Goal: Find specific page/section: Find specific page/section

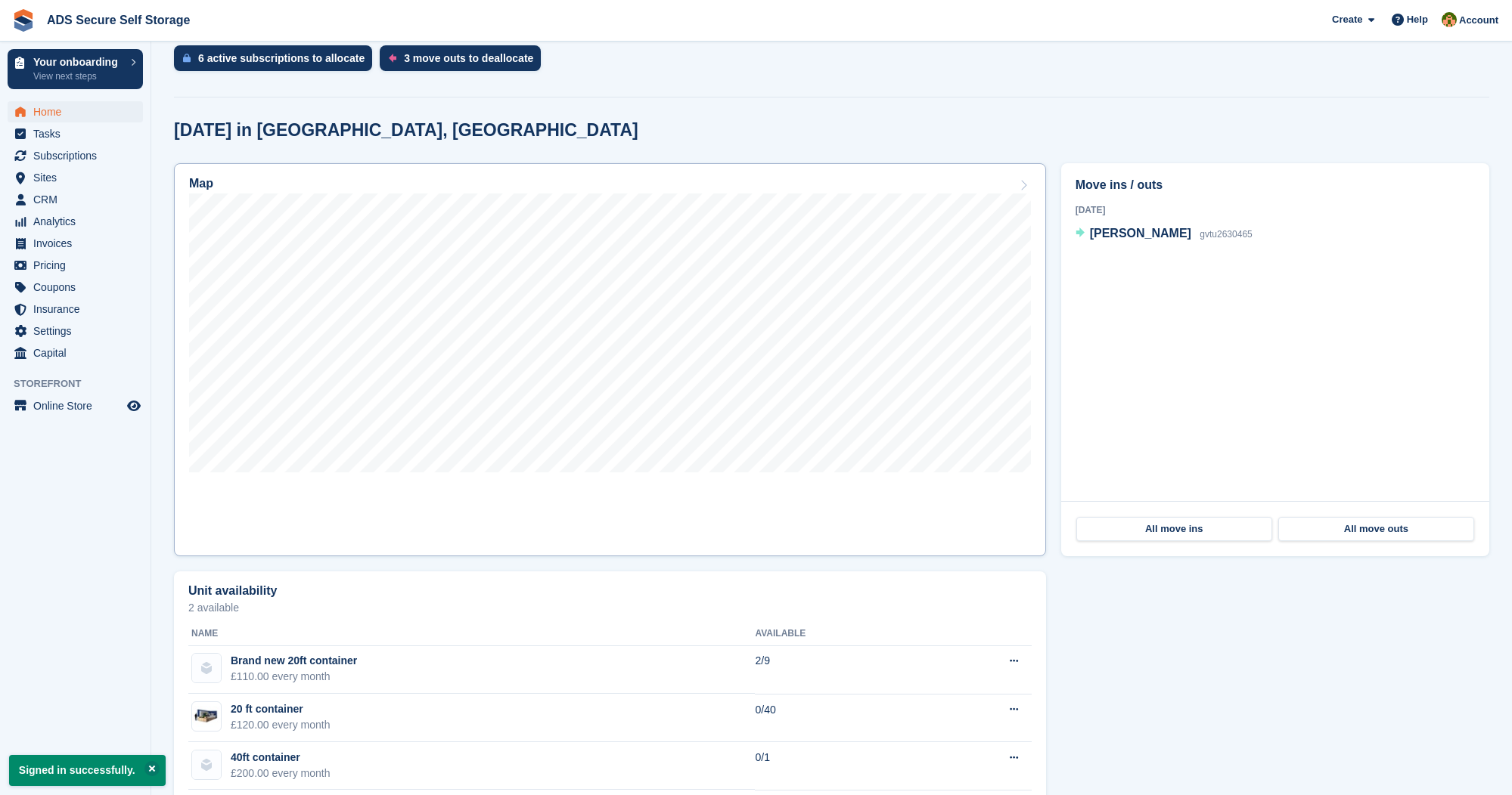
scroll to position [450, 0]
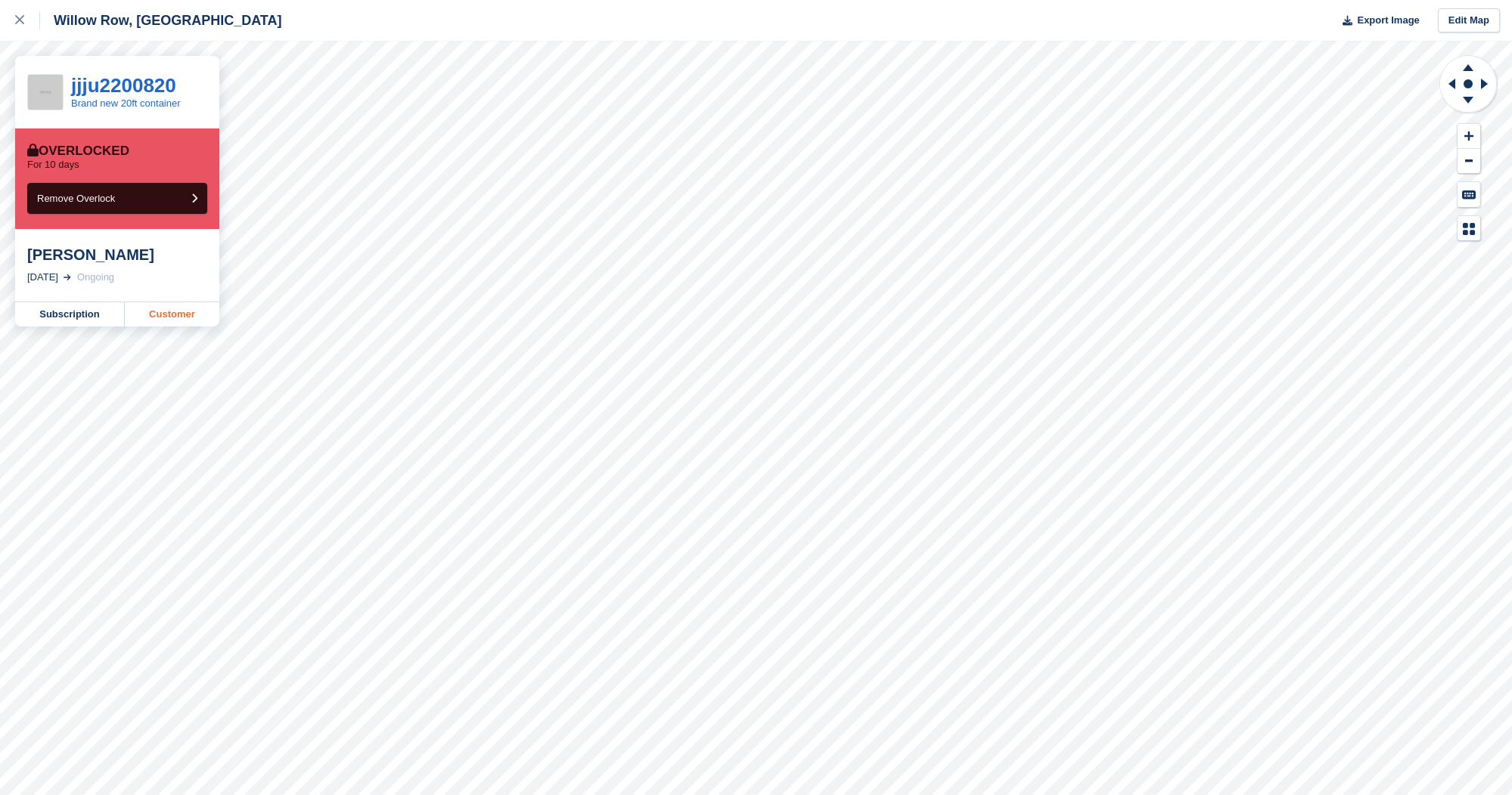
click at [164, 310] on link "Customer" at bounding box center [172, 315] width 95 height 24
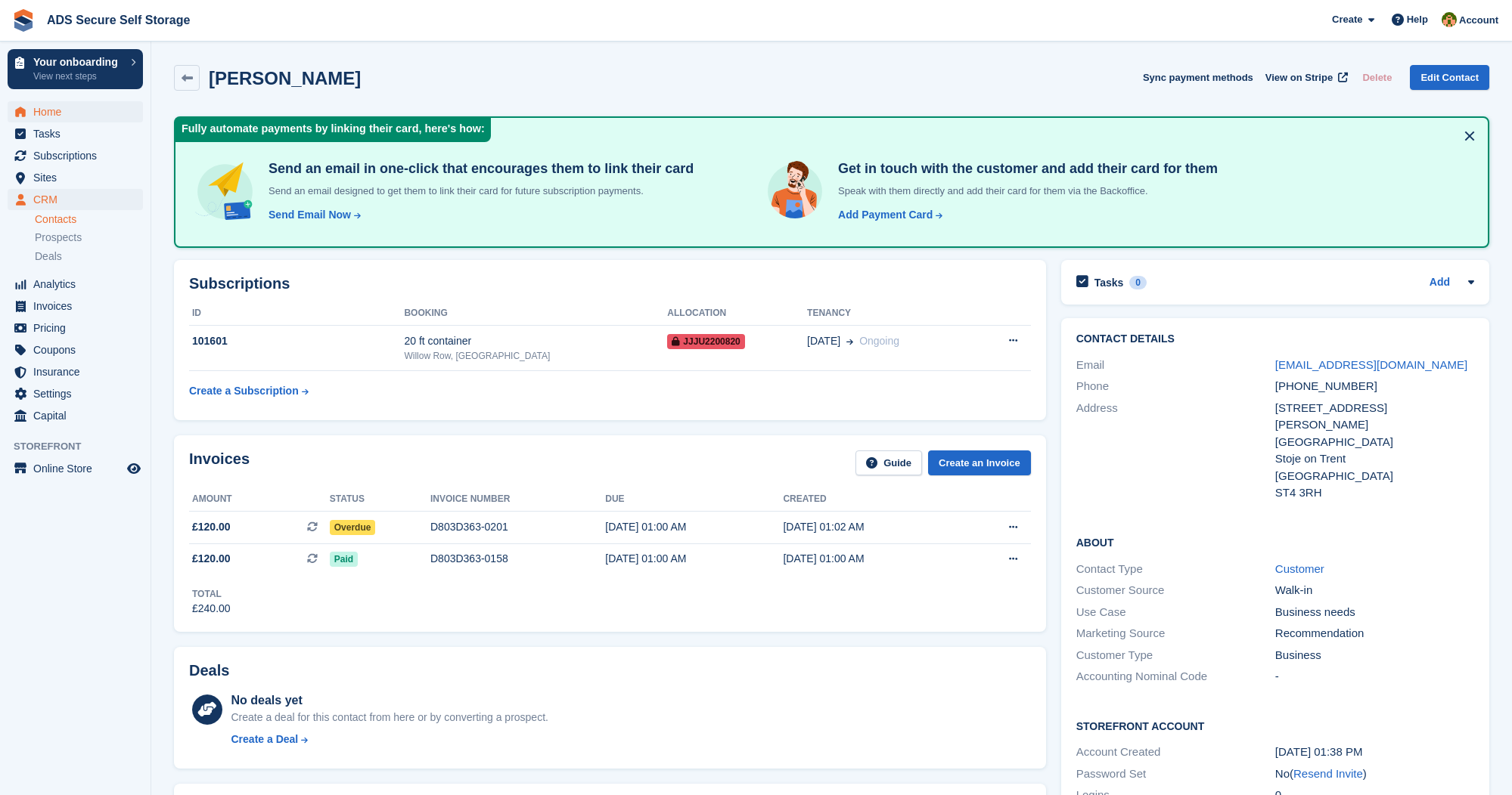
click at [69, 110] on span "Home" at bounding box center [78, 112] width 91 height 21
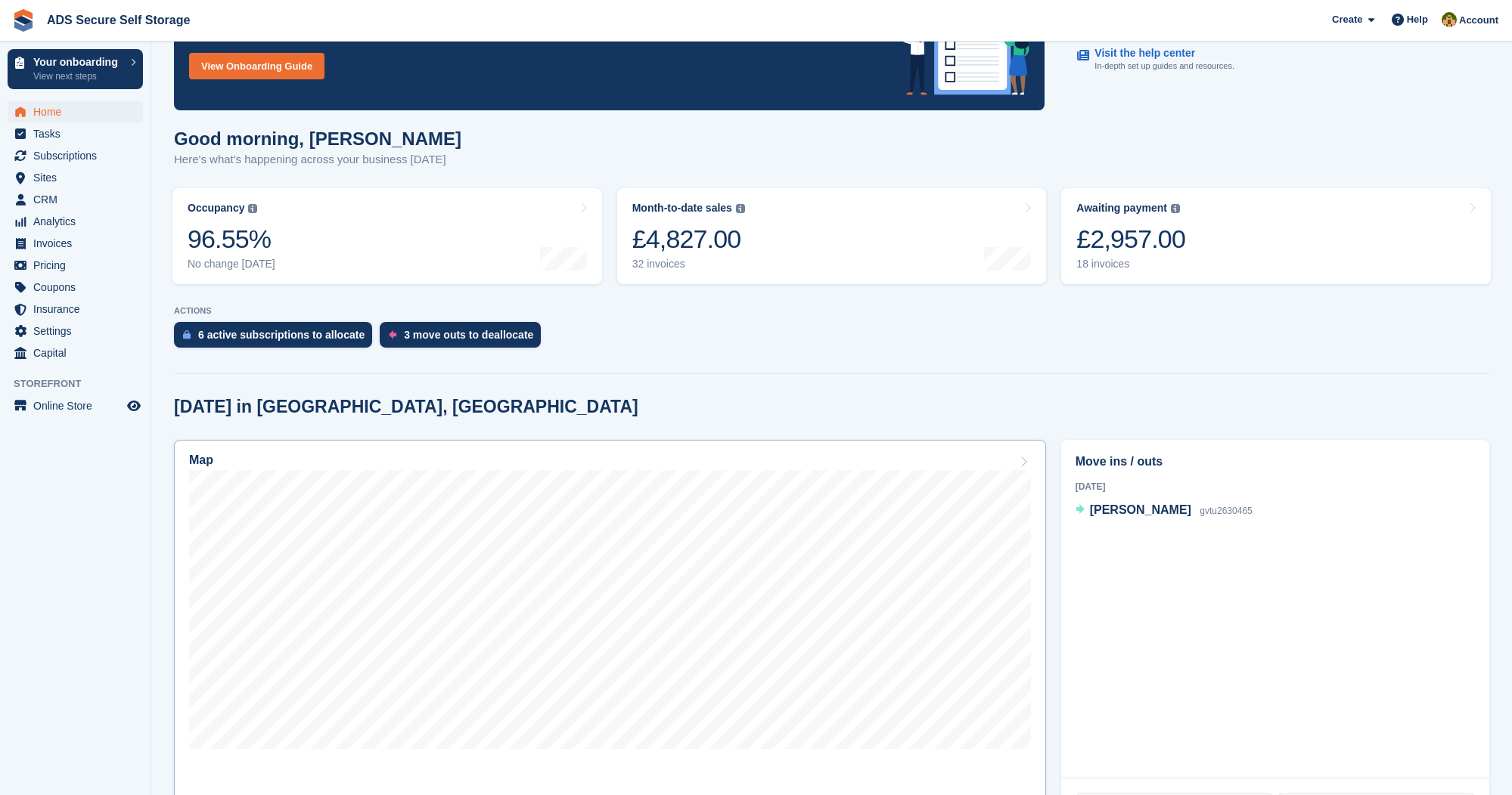
scroll to position [198, 0]
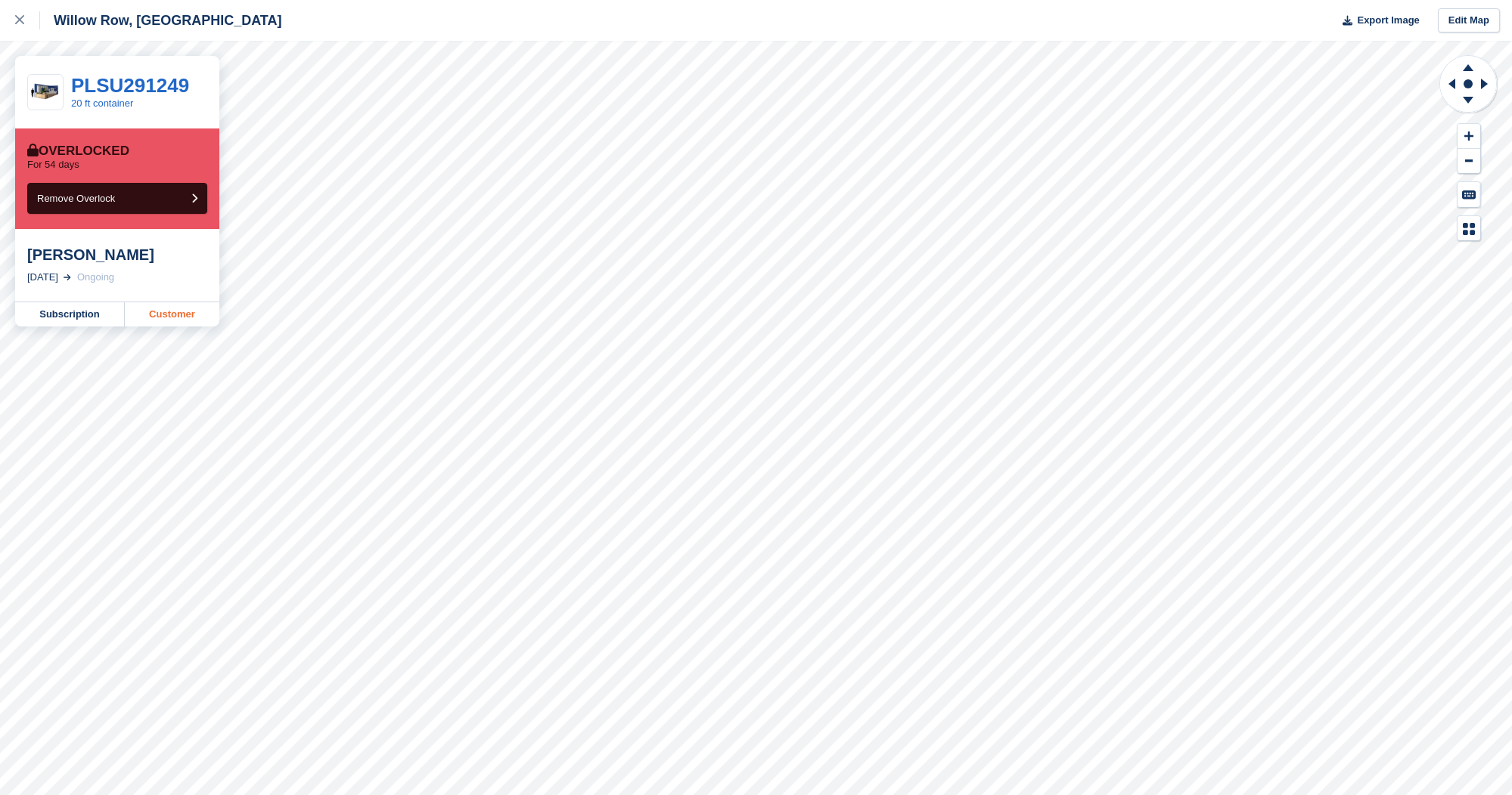
click at [183, 309] on link "Customer" at bounding box center [172, 315] width 95 height 24
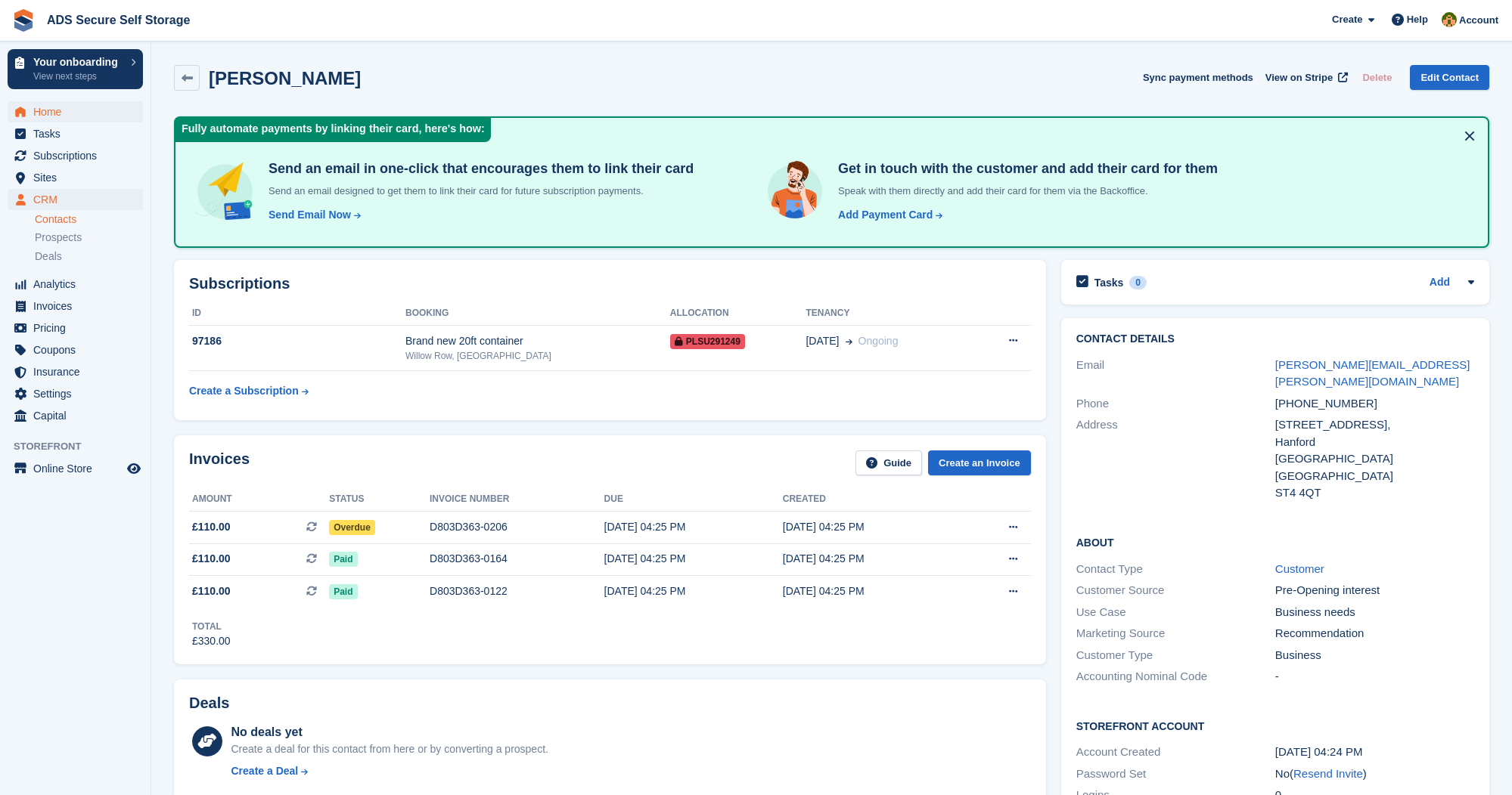
click at [88, 107] on span "Home" at bounding box center [78, 112] width 91 height 21
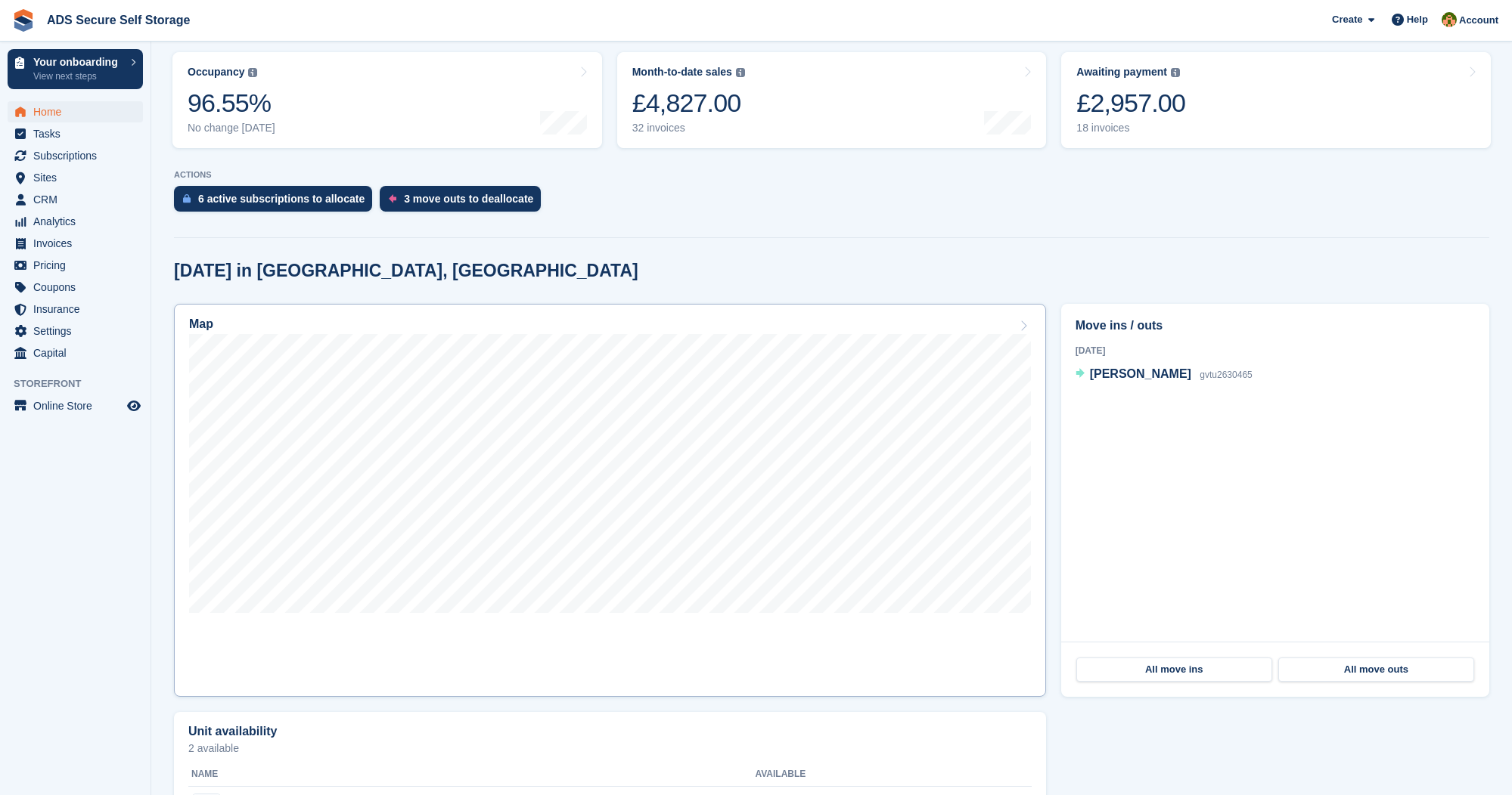
scroll to position [324, 0]
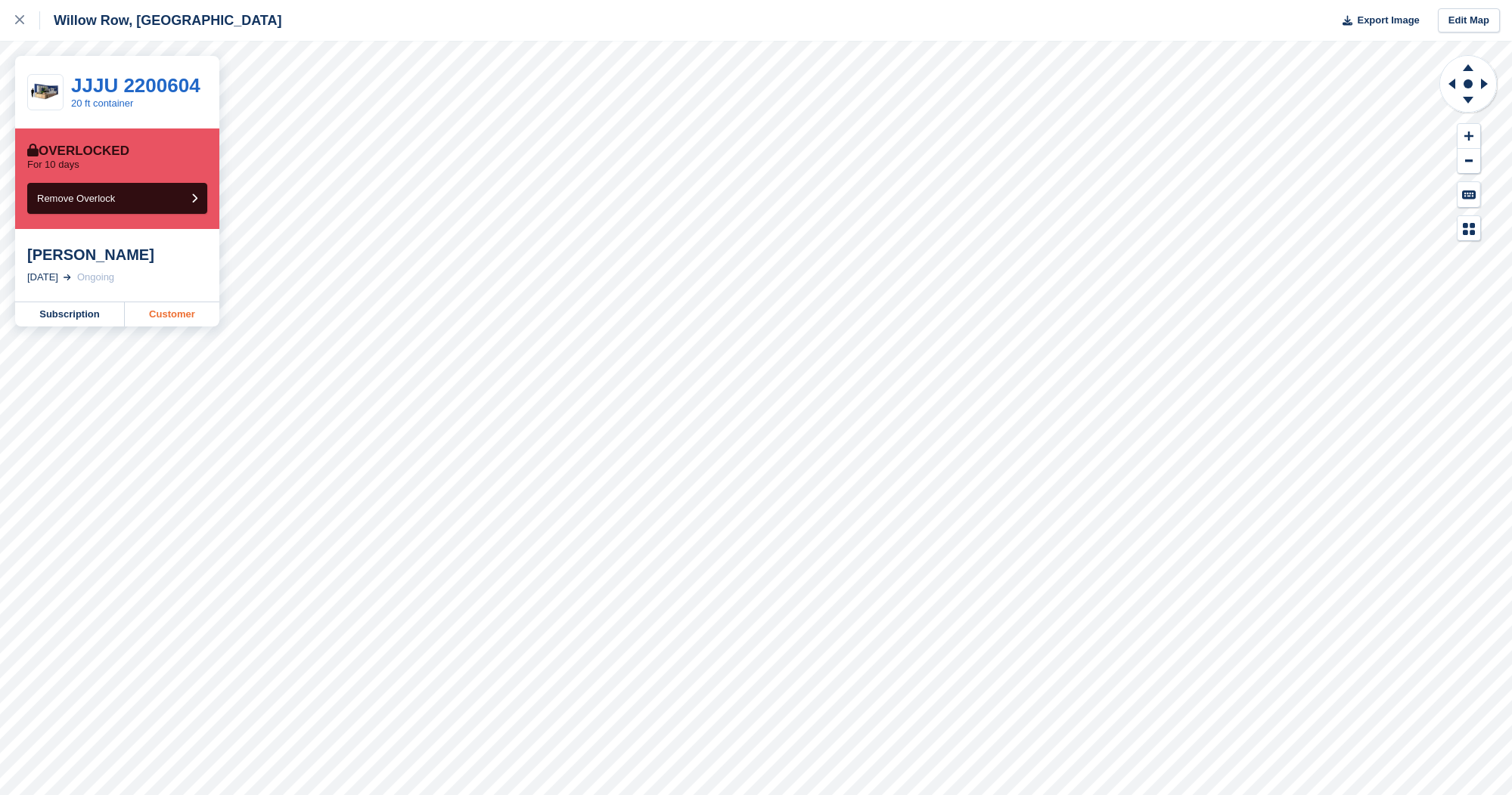
click at [175, 327] on link "Customer" at bounding box center [172, 315] width 95 height 24
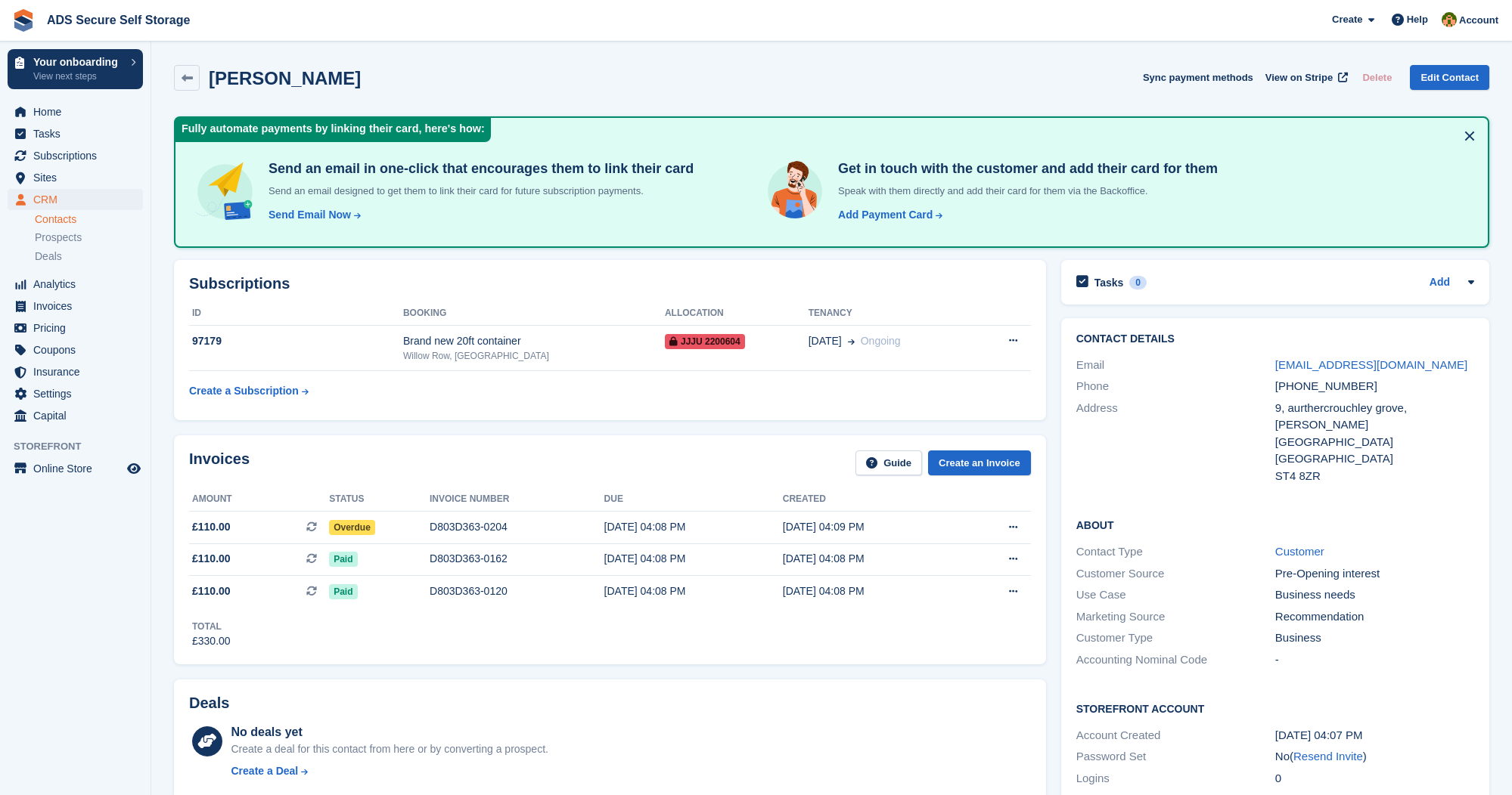
scroll to position [2, 0]
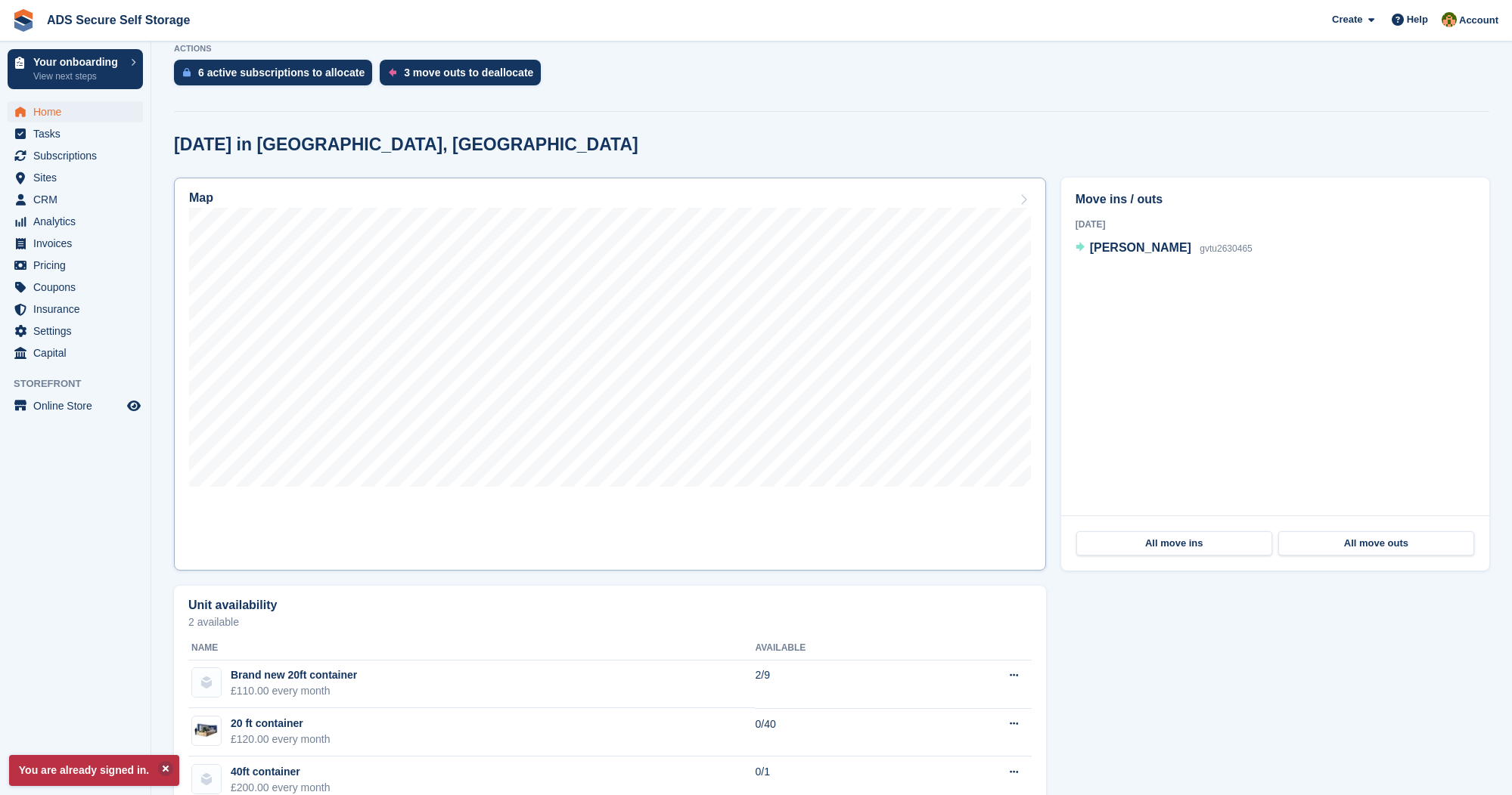
scroll to position [364, 0]
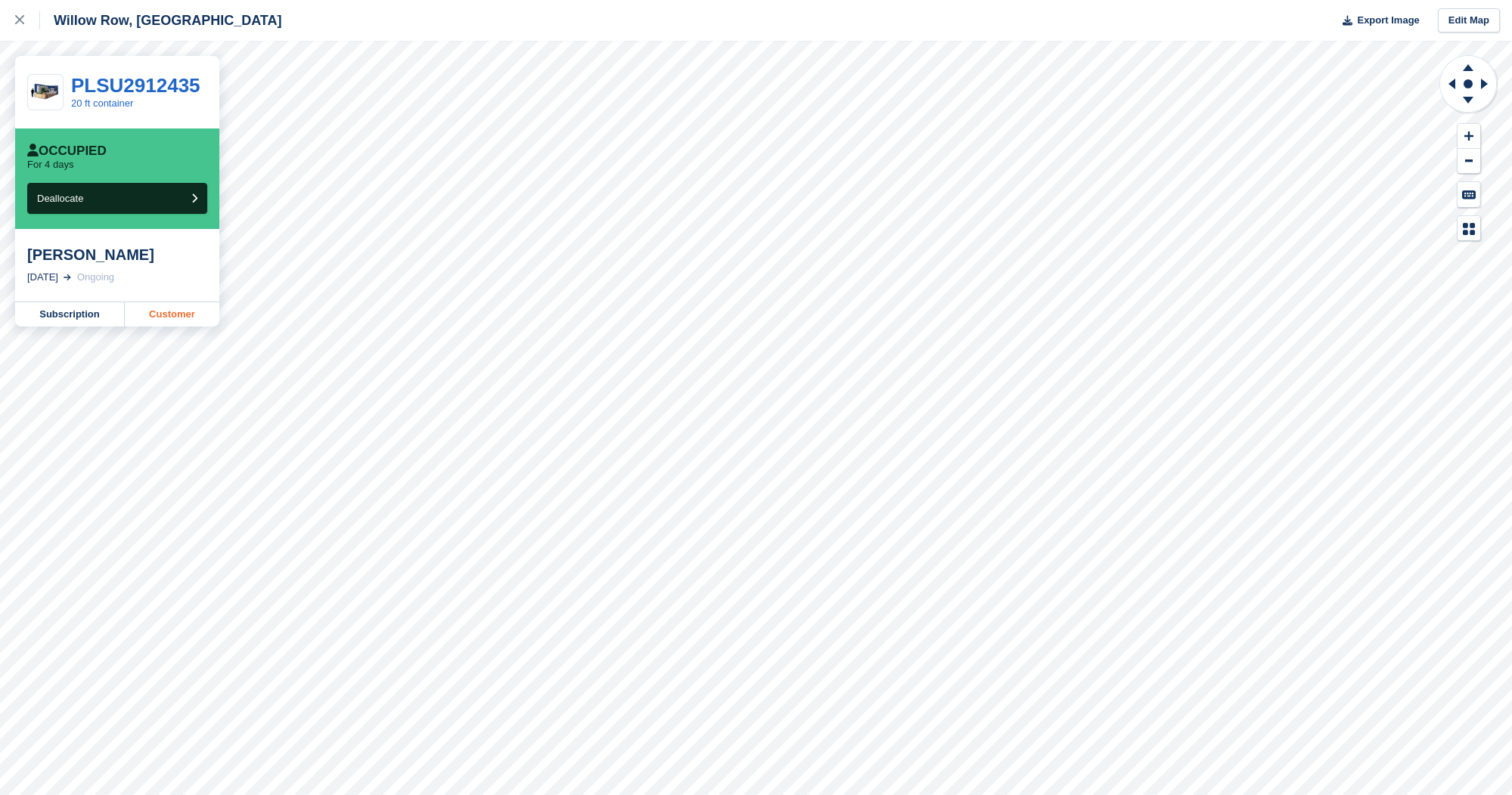
click at [155, 319] on link "Customer" at bounding box center [172, 315] width 95 height 24
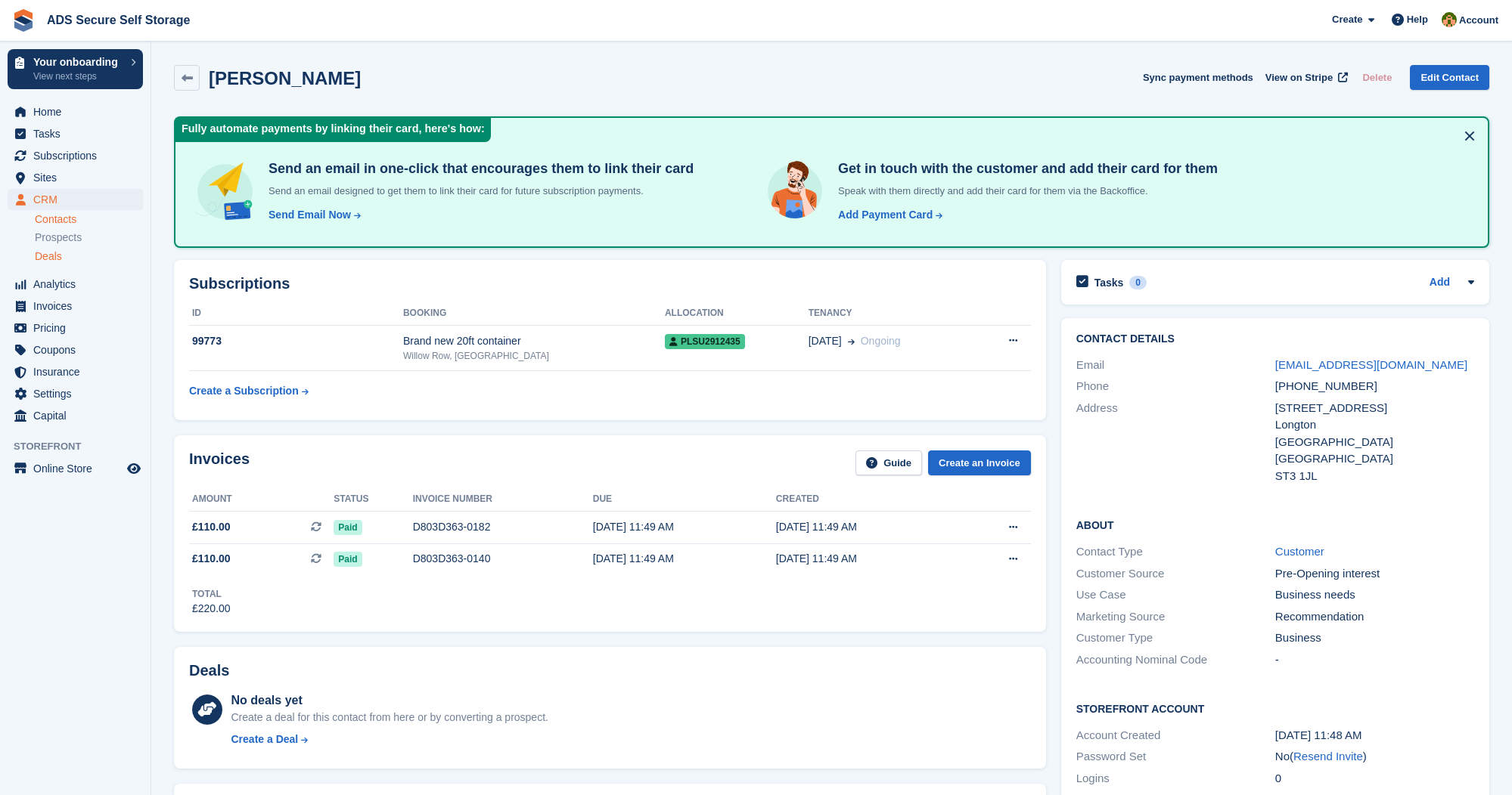
scroll to position [3, 0]
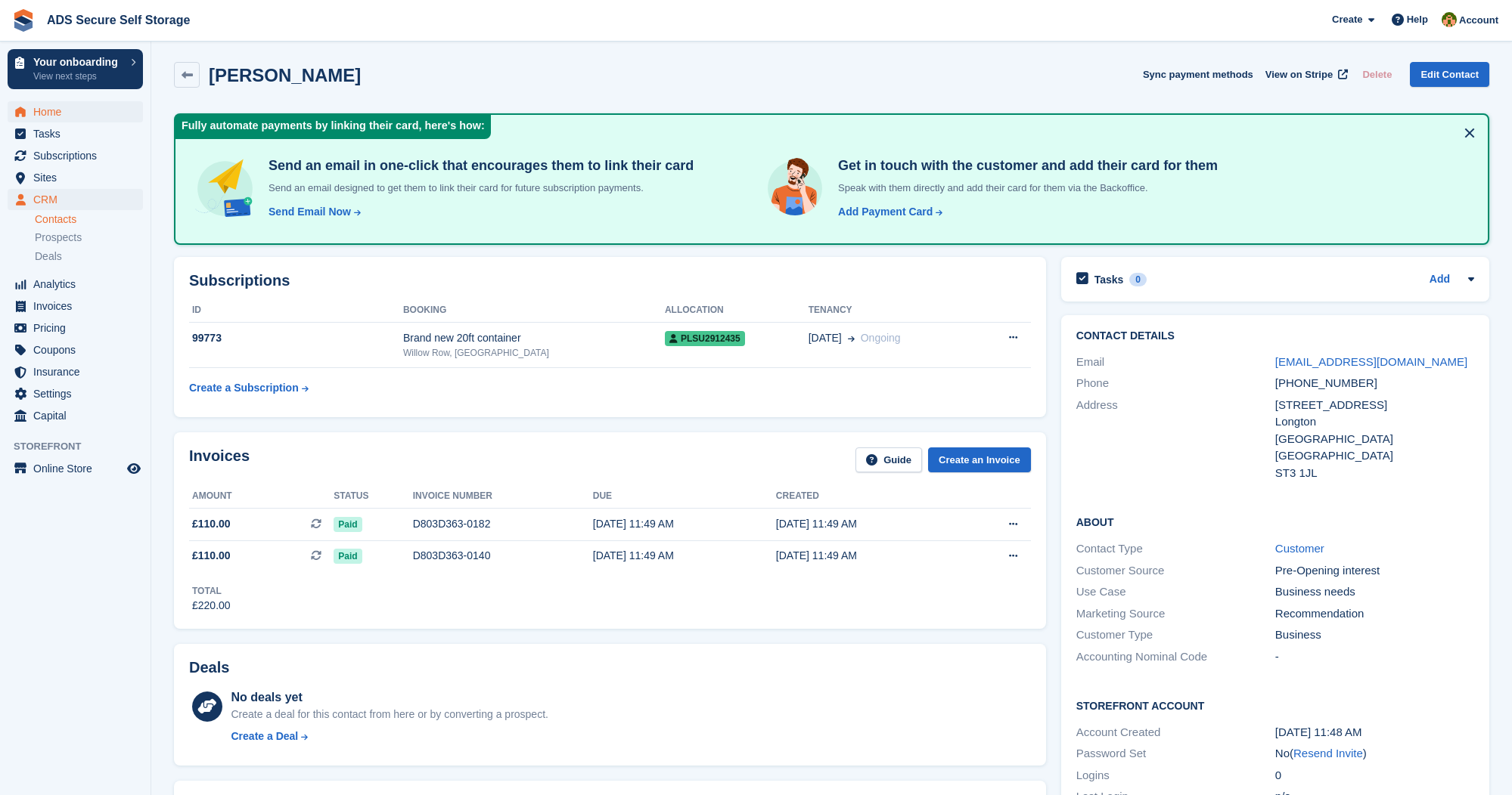
click at [58, 108] on span "Home" at bounding box center [78, 112] width 91 height 21
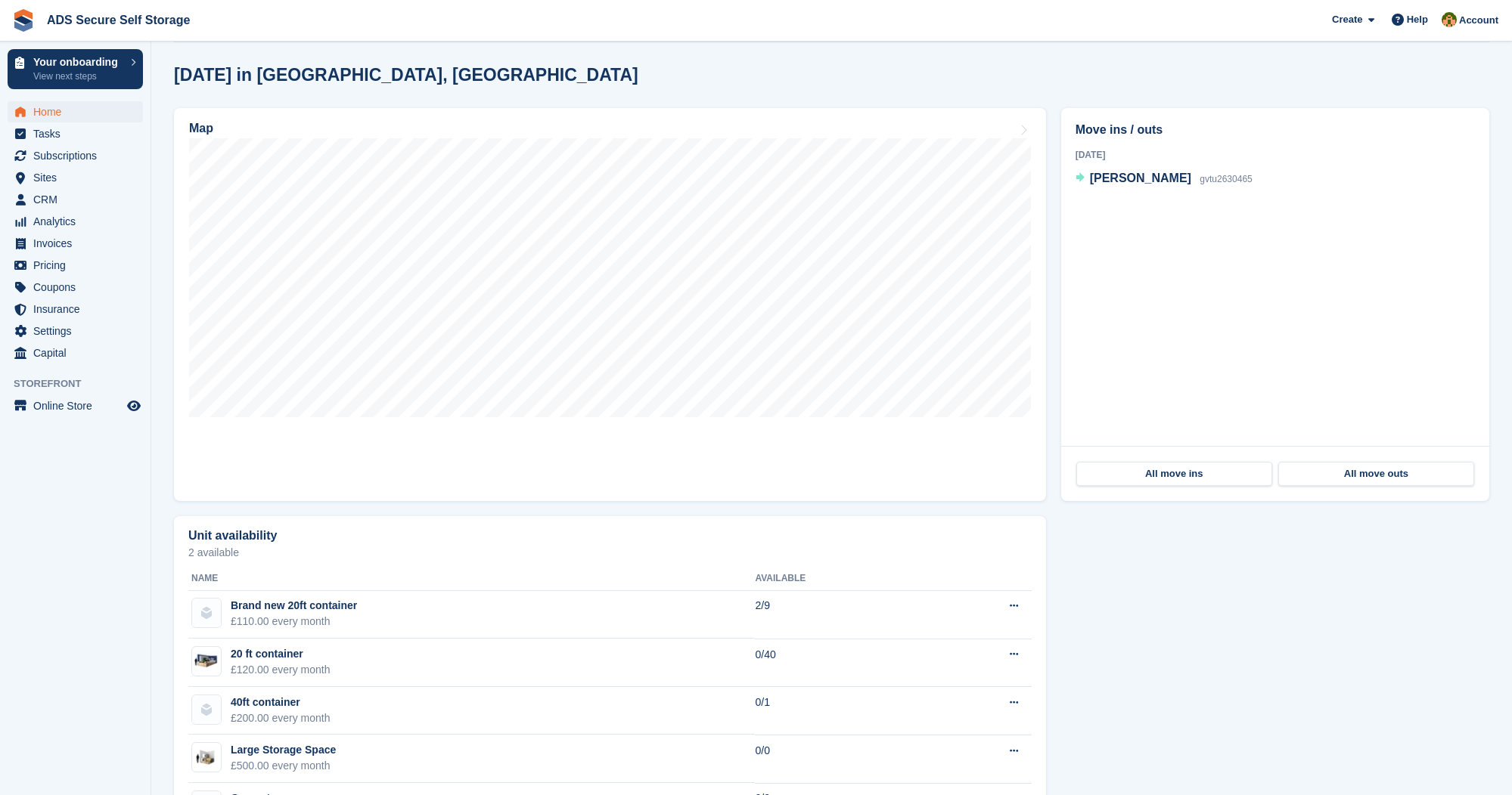
scroll to position [437, 0]
